Goal: Find contact information: Find contact information

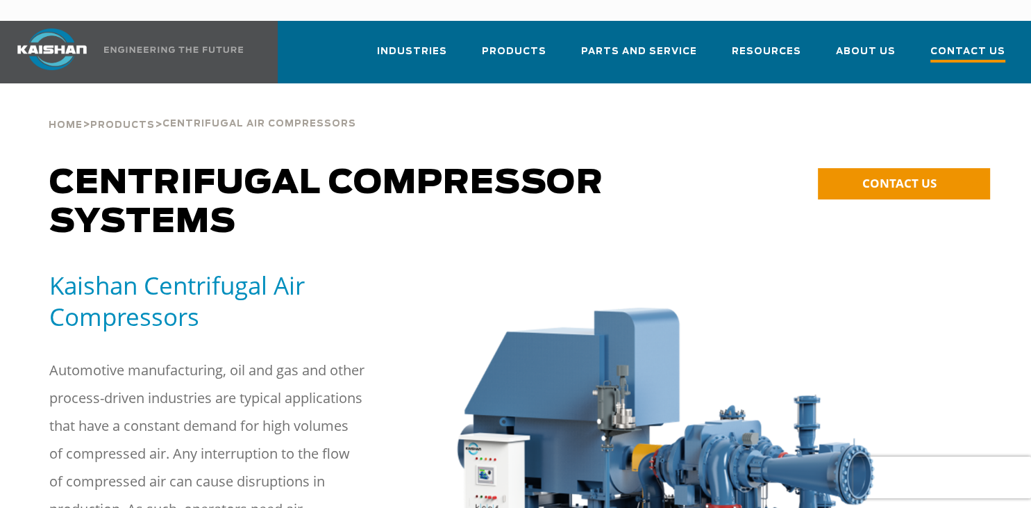
click at [968, 44] on span "Contact Us" at bounding box center [968, 53] width 75 height 19
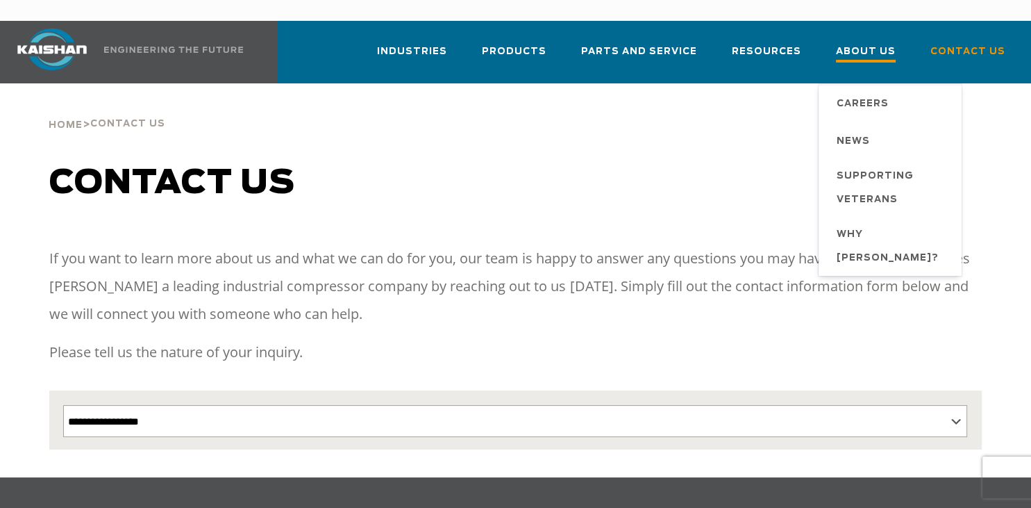
click at [874, 44] on span "About Us" at bounding box center [866, 53] width 60 height 19
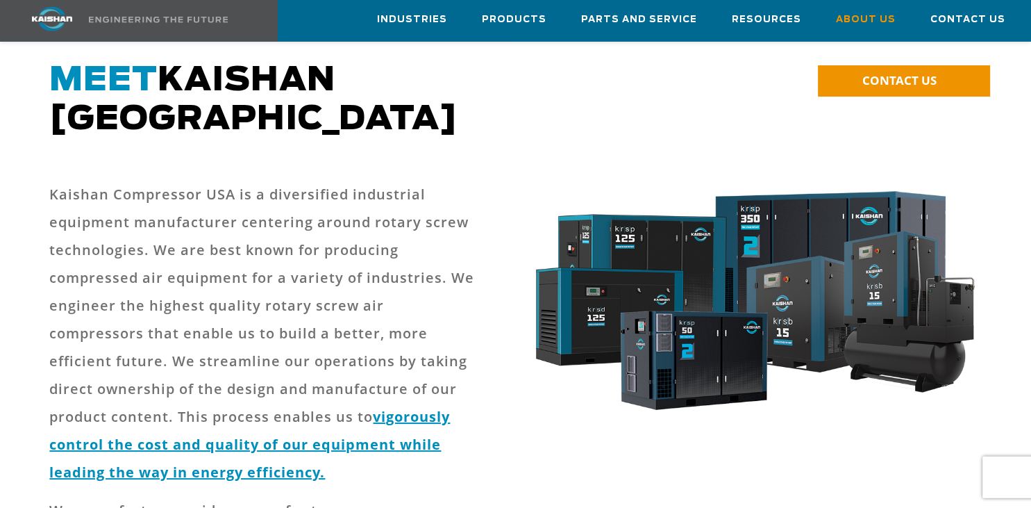
scroll to position [108, 0]
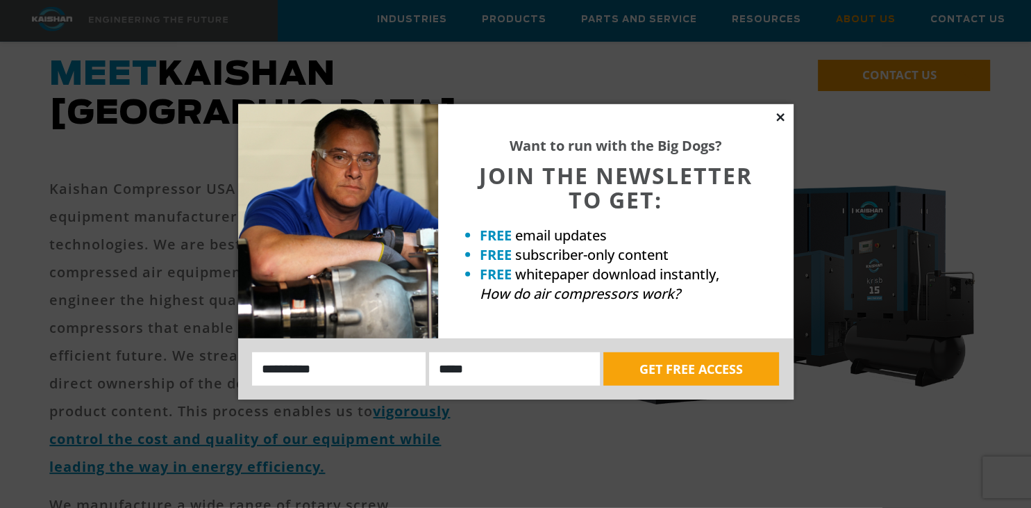
click at [779, 115] on icon at bounding box center [780, 117] width 13 height 13
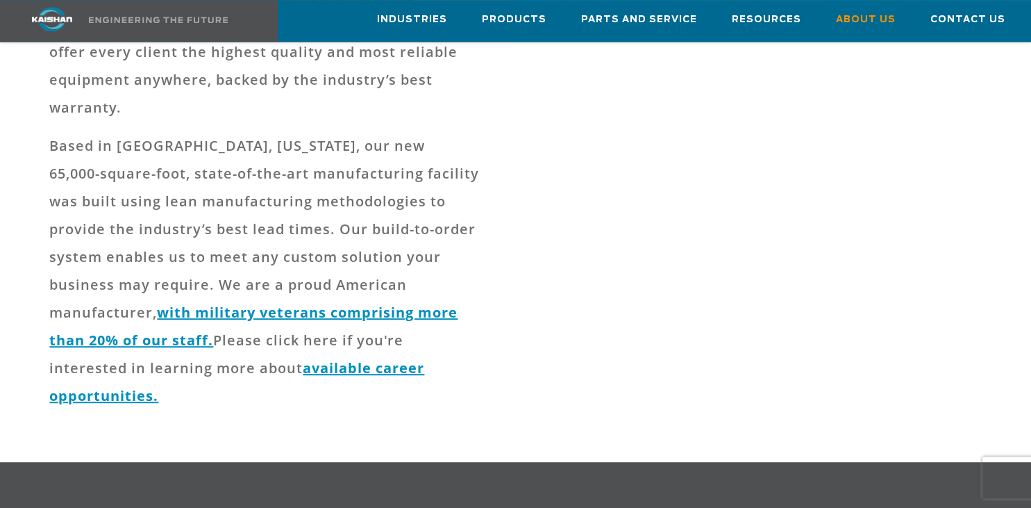
scroll to position [0, 0]
